Goal: Task Accomplishment & Management: Complete application form

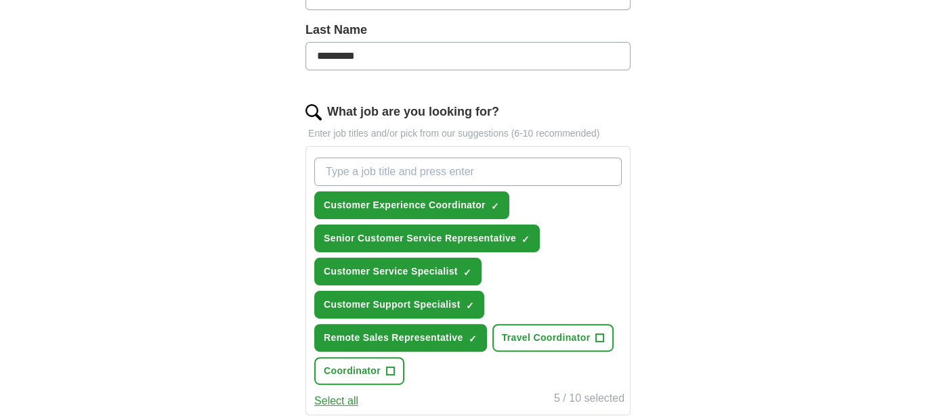
scroll to position [361, 0]
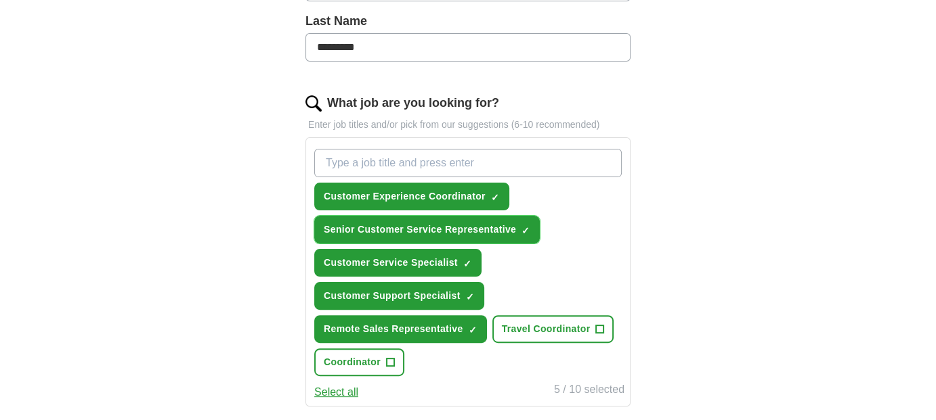
click at [420, 225] on span "Senior Customer Service Representative" at bounding box center [420, 230] width 192 height 14
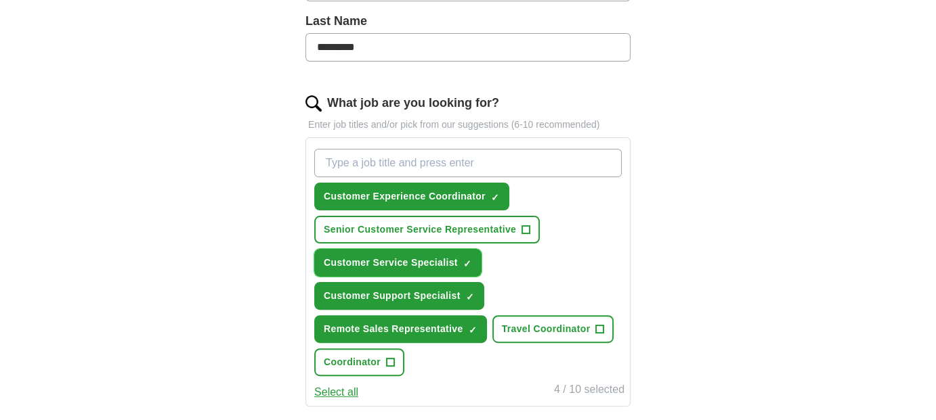
click at [410, 260] on span "Customer Service Specialist" at bounding box center [391, 263] width 134 height 14
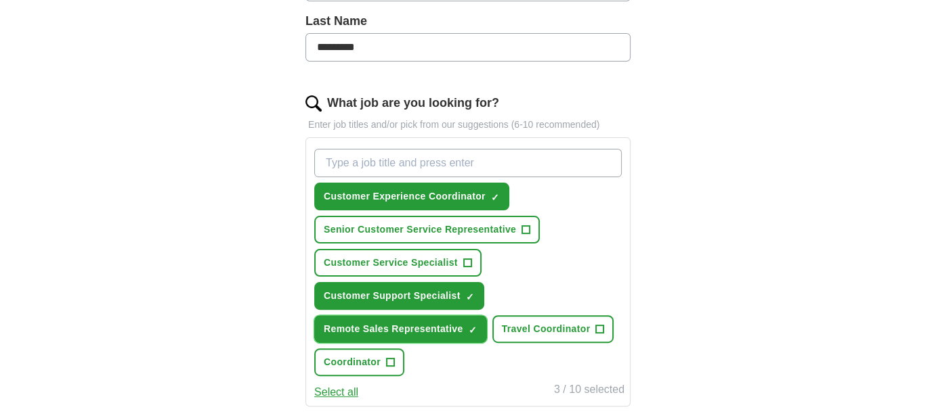
click at [422, 322] on span "Remote Sales Representative" at bounding box center [393, 329] width 139 height 14
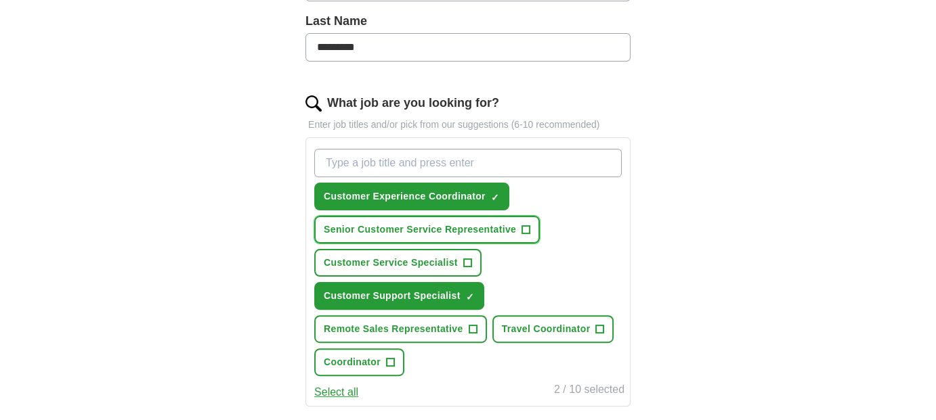
click at [480, 224] on span "Senior Customer Service Representative" at bounding box center [420, 230] width 192 height 14
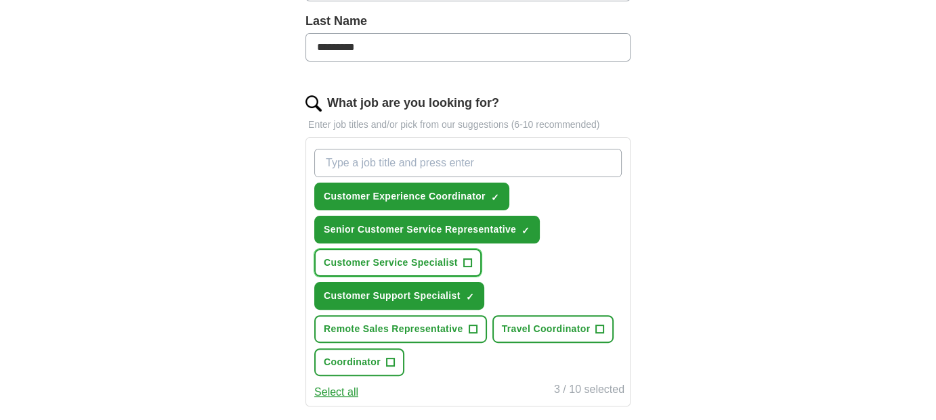
click at [437, 258] on span "Customer Service Specialist" at bounding box center [391, 263] width 134 height 14
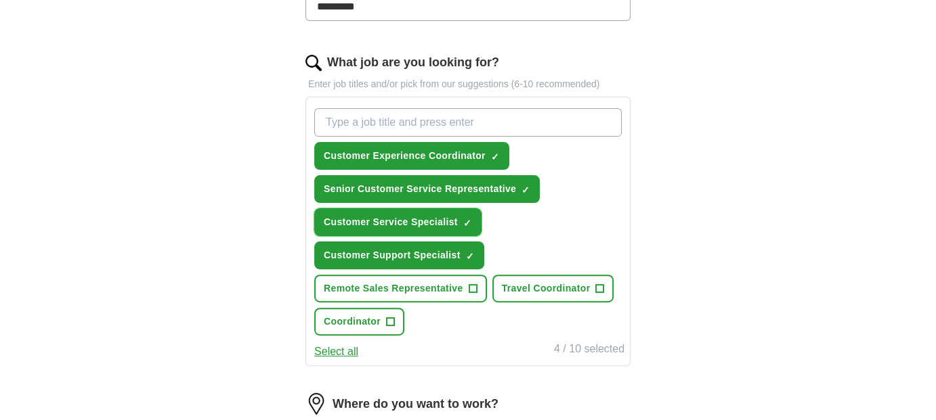
scroll to position [410, 0]
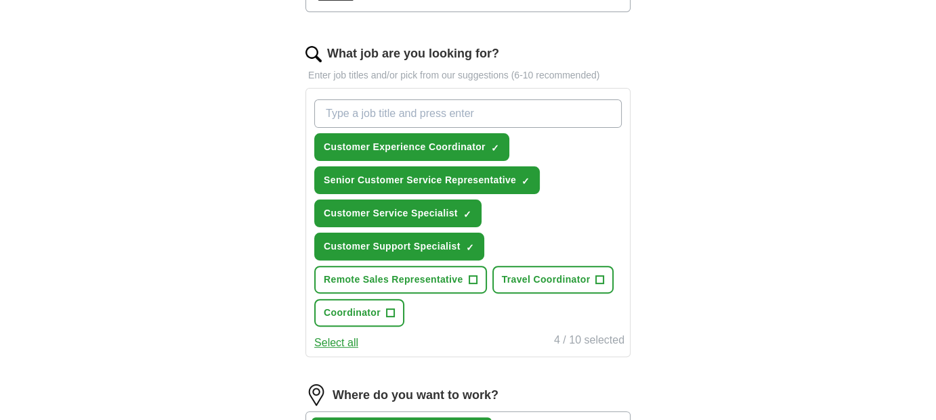
click at [363, 112] on input "What job are you looking for?" at bounding box center [467, 114] width 307 height 28
type input "C"
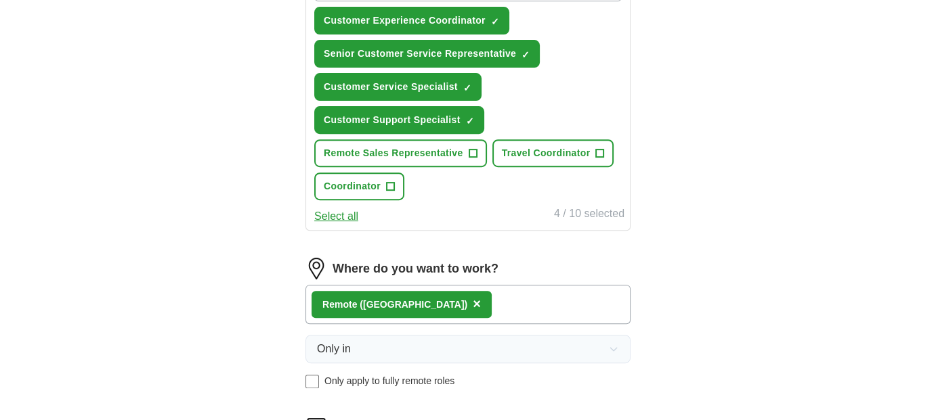
scroll to position [645, 0]
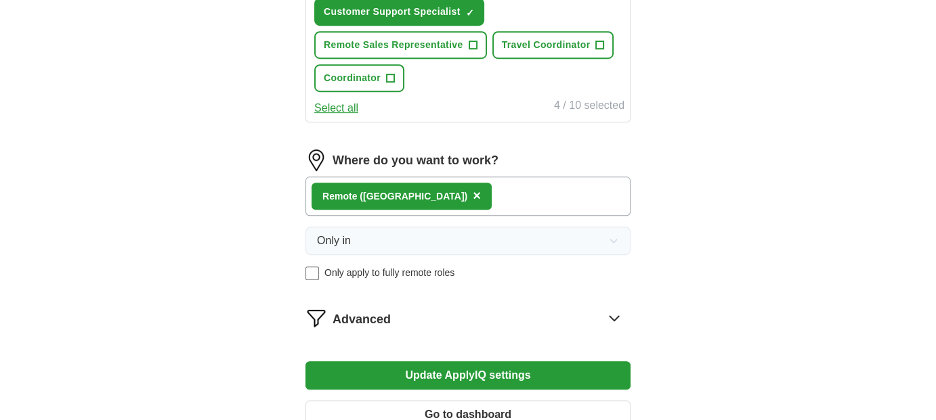
click at [462, 369] on button "Update ApplyIQ settings" at bounding box center [467, 376] width 325 height 28
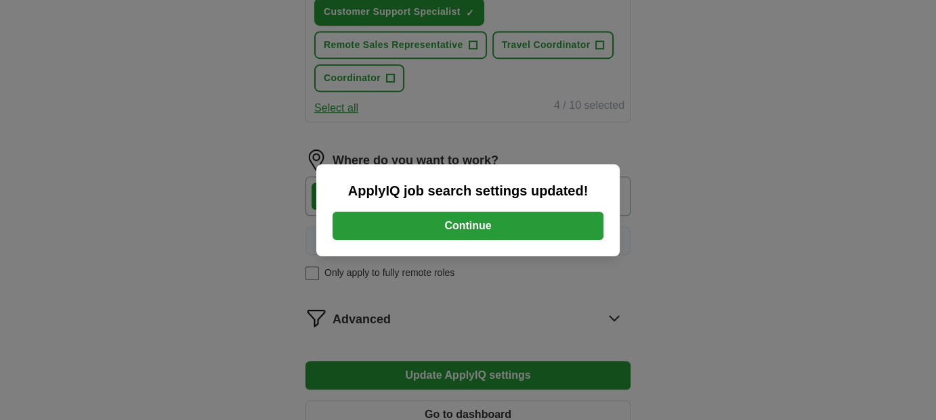
click at [452, 227] on button "Continue" at bounding box center [467, 226] width 271 height 28
